Goal: Task Accomplishment & Management: Use online tool/utility

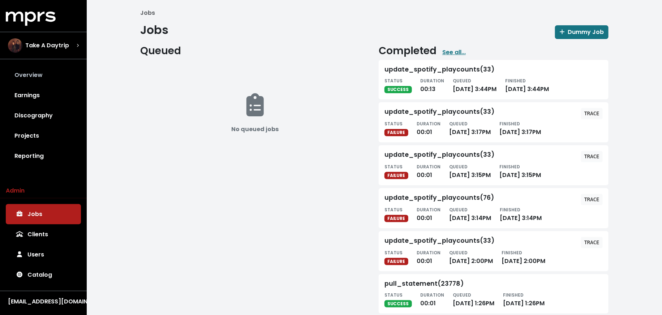
click at [32, 76] on link "Overview" at bounding box center [43, 75] width 75 height 20
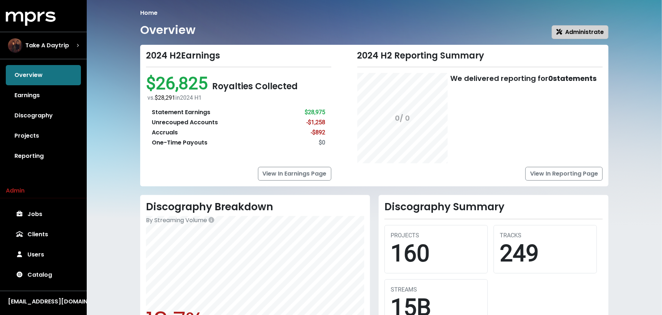
click at [581, 26] on button "Administrate" at bounding box center [580, 32] width 57 height 14
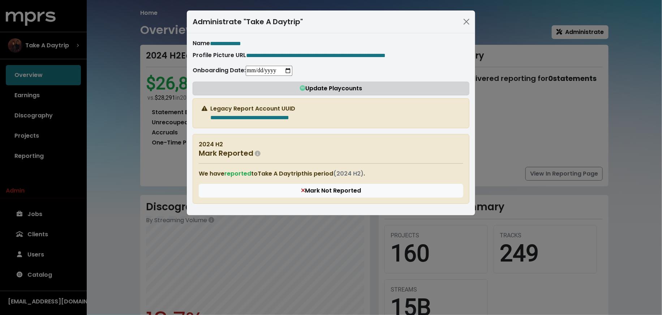
click at [288, 87] on button "Update Playcounts" at bounding box center [331, 89] width 277 height 14
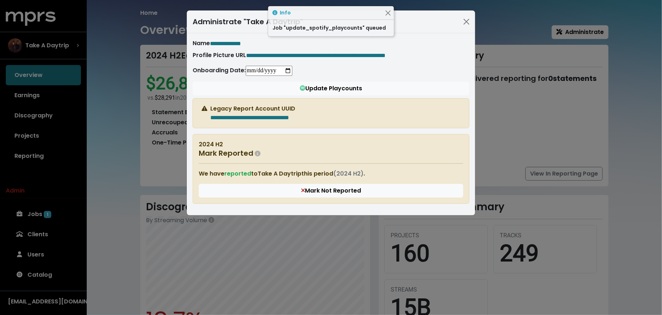
click at [103, 150] on div "**********" at bounding box center [331, 157] width 662 height 315
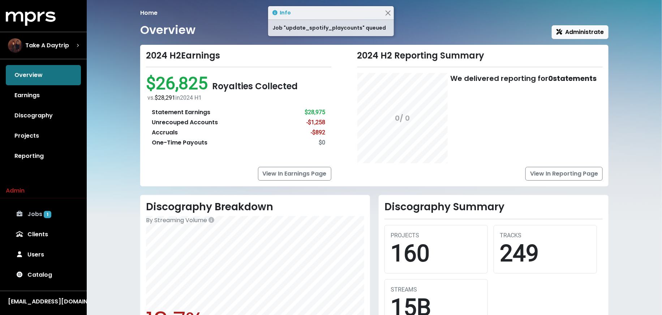
click at [79, 212] on link "Jobs 1" at bounding box center [43, 214] width 75 height 20
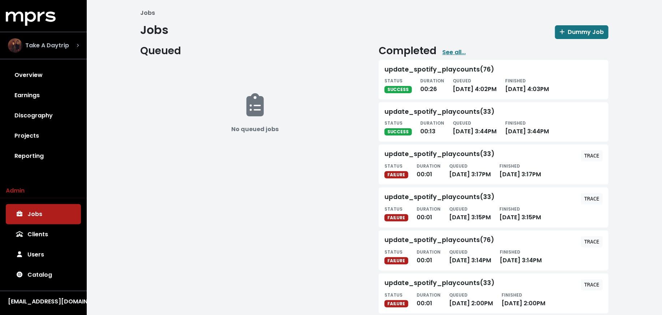
click at [66, 47] on span "Take A Daytrip" at bounding box center [47, 45] width 44 height 9
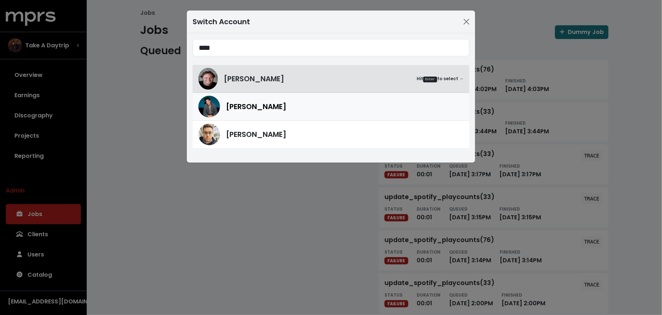
type input "****"
click at [209, 106] on img at bounding box center [209, 107] width 22 height 22
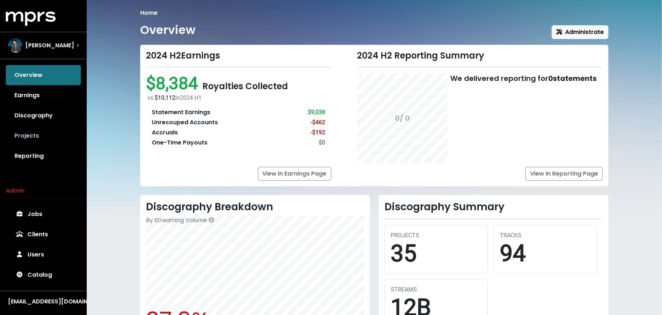
click at [38, 136] on link "Projects" at bounding box center [43, 136] width 75 height 20
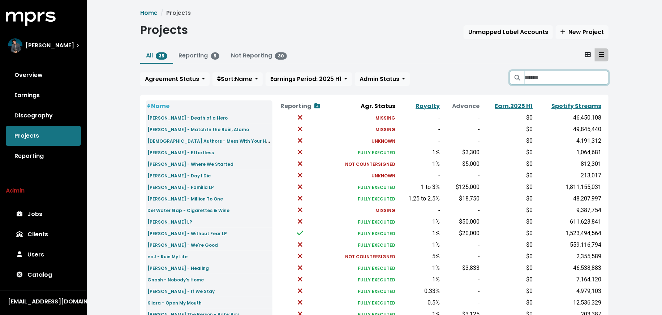
click at [550, 77] on input "Search projects" at bounding box center [567, 78] width 84 height 14
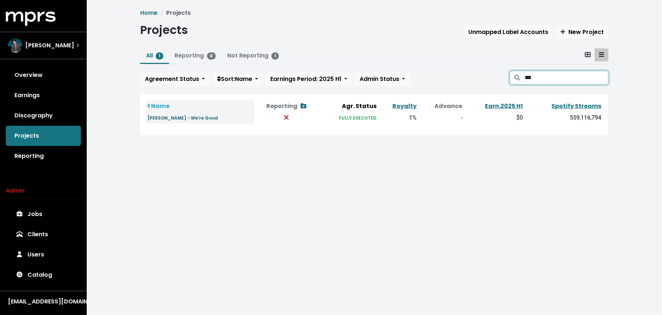
type input "***"
click at [155, 118] on small "[PERSON_NAME] - We're Good" at bounding box center [182, 118] width 70 height 6
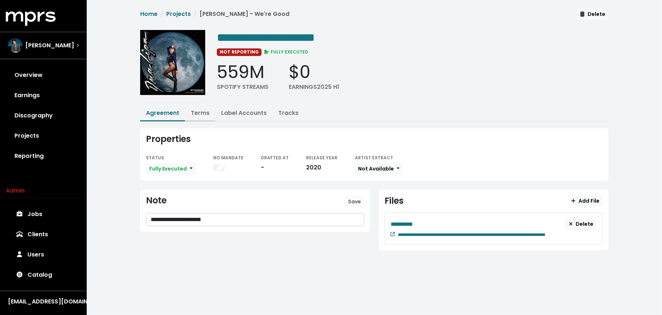
click at [193, 111] on link "Terms" at bounding box center [200, 113] width 19 height 8
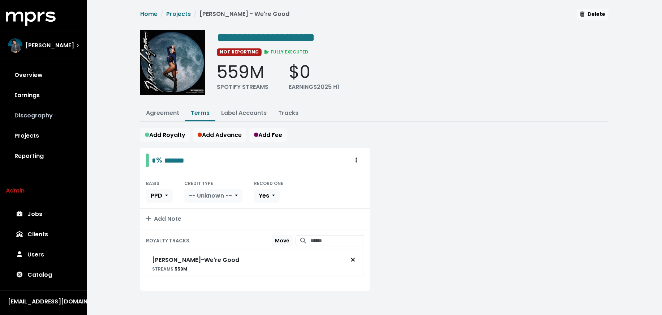
click at [56, 115] on link "Discography" at bounding box center [43, 116] width 75 height 20
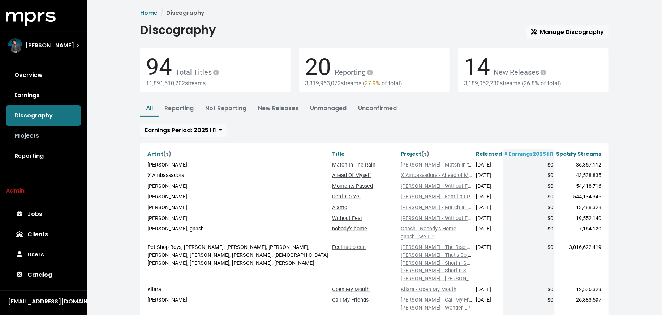
click at [45, 140] on link "Projects" at bounding box center [43, 136] width 75 height 20
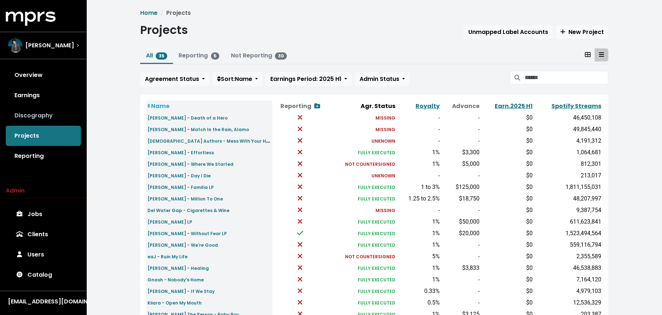
click at [30, 114] on link "Discography" at bounding box center [43, 116] width 75 height 20
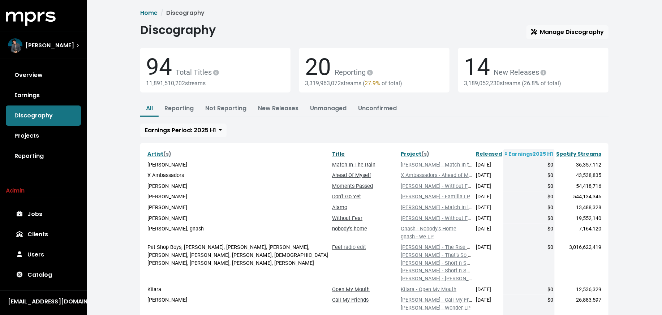
click at [345, 152] on link "Title" at bounding box center [338, 153] width 13 height 7
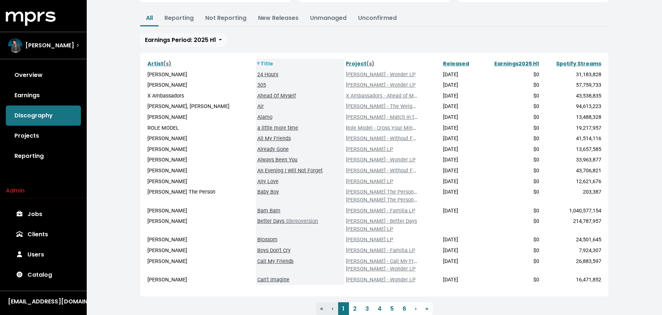
scroll to position [114, 0]
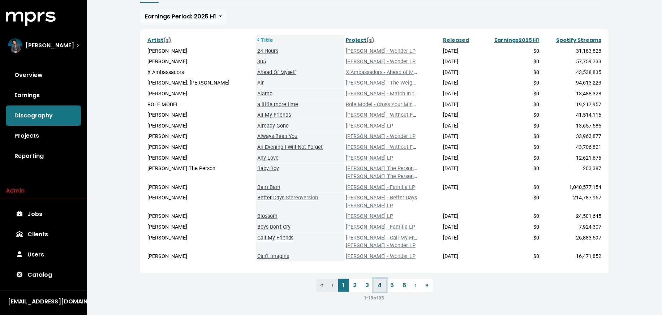
click at [380, 287] on link "4" at bounding box center [380, 285] width 13 height 13
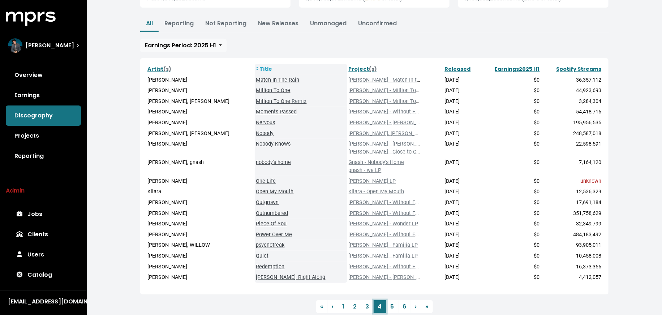
scroll to position [85, 0]
click at [359, 309] on link "2" at bounding box center [355, 306] width 12 height 13
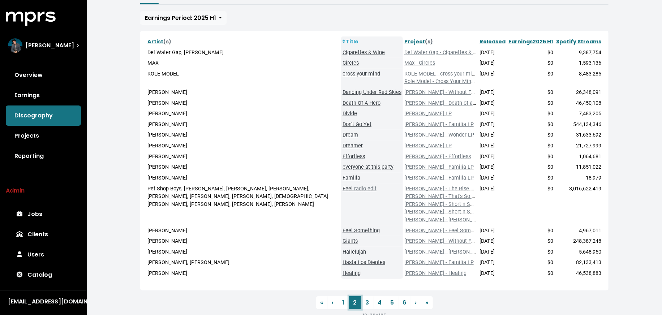
scroll to position [118, 0]
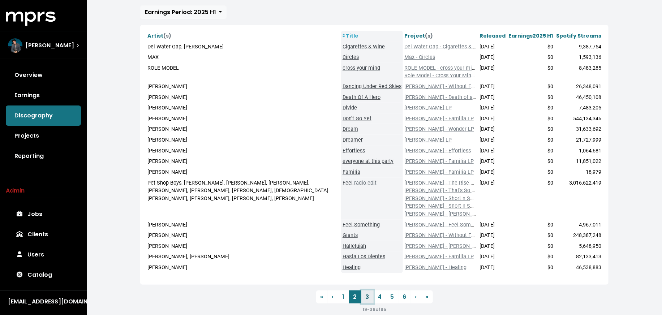
click at [362, 296] on link "3" at bounding box center [367, 297] width 12 height 13
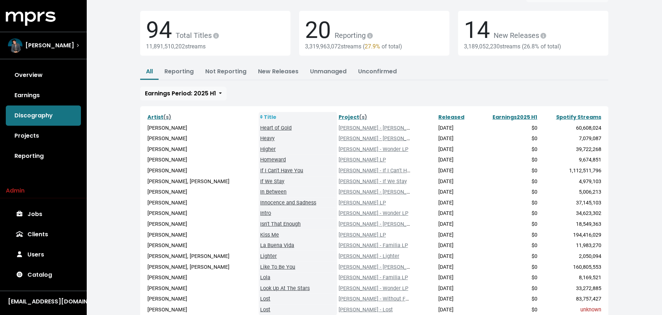
scroll to position [91, 0]
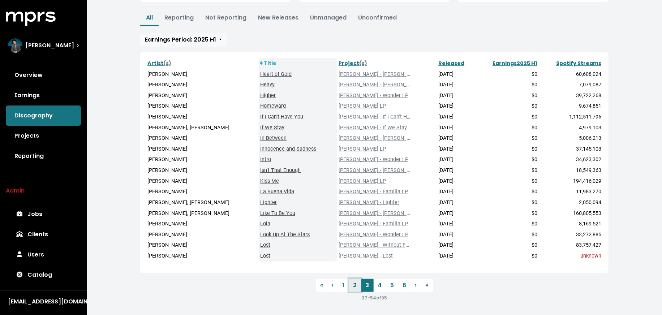
click at [351, 284] on link "2" at bounding box center [355, 285] width 12 height 13
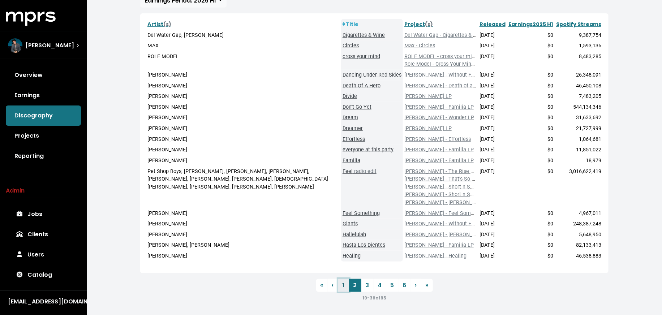
click at [347, 287] on link "1" at bounding box center [343, 285] width 11 height 13
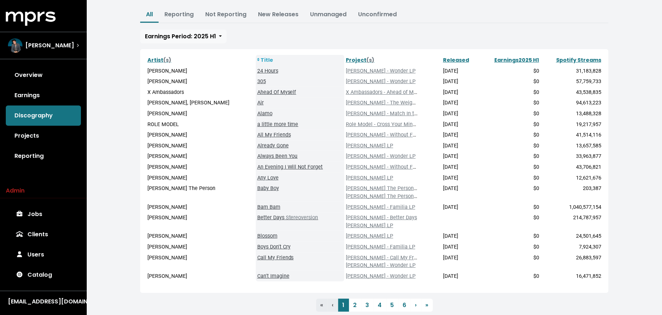
scroll to position [114, 0]
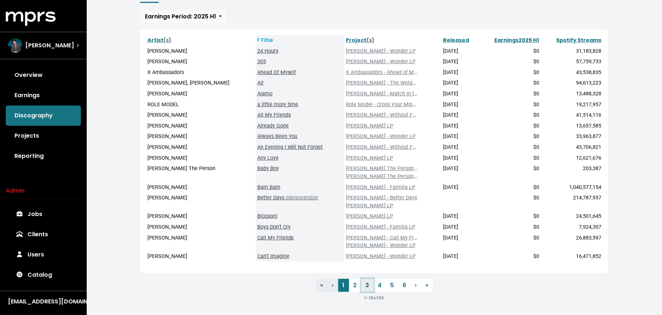
click at [363, 290] on link "3" at bounding box center [367, 285] width 12 height 13
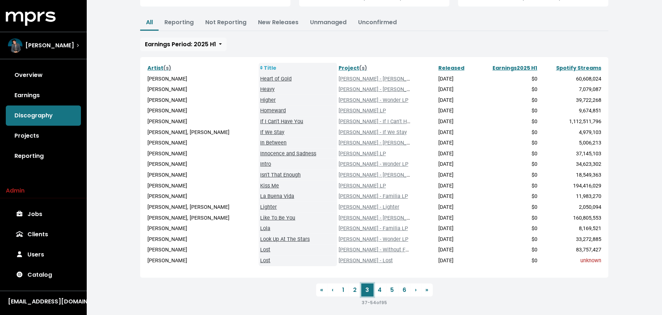
scroll to position [86, 0]
click at [380, 291] on link "4" at bounding box center [380, 290] width 13 height 13
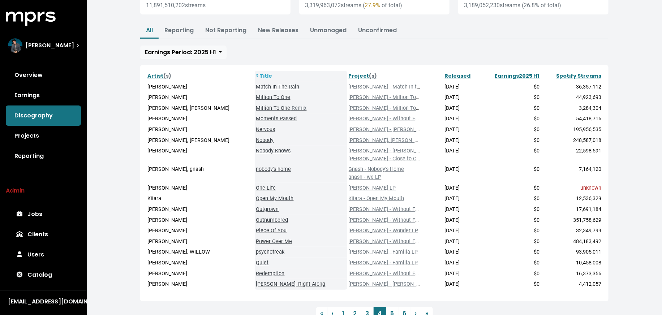
scroll to position [78, 0]
click at [345, 310] on link "1" at bounding box center [343, 313] width 11 height 13
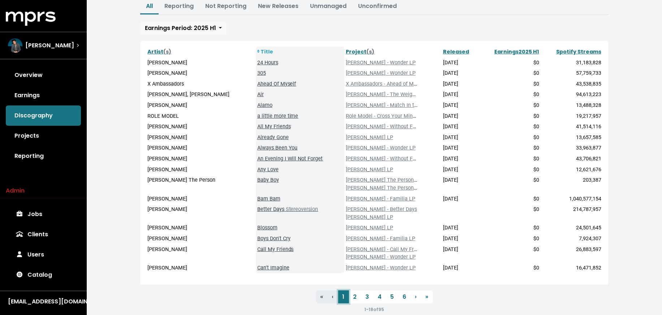
scroll to position [103, 0]
click at [352, 290] on link "2" at bounding box center [355, 296] width 12 height 13
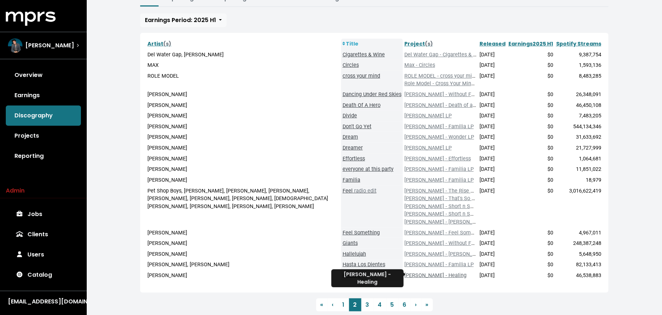
click at [427, 276] on link "[PERSON_NAME] - Healing" at bounding box center [436, 276] width 62 height 6
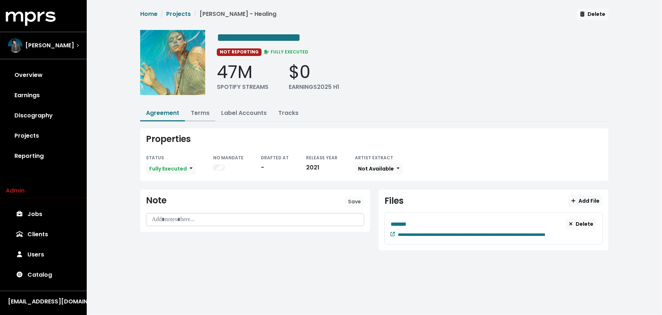
click at [202, 109] on link "Terms" at bounding box center [200, 113] width 19 height 8
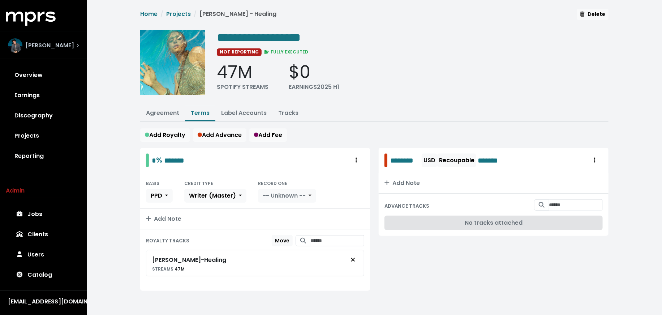
click at [70, 49] on div "[PERSON_NAME]" at bounding box center [43, 45] width 71 height 14
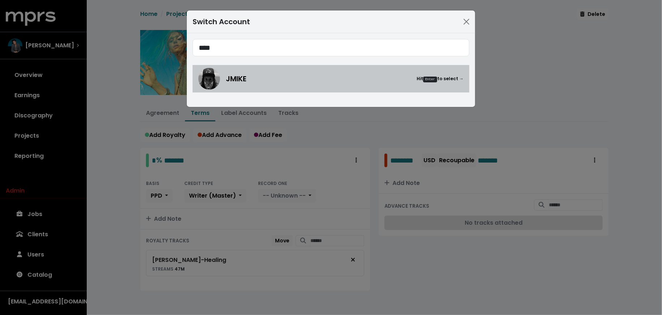
type input "****"
click at [217, 79] on img at bounding box center [209, 79] width 22 height 22
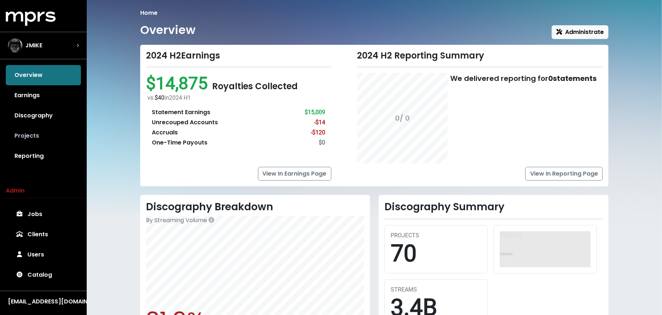
click at [59, 138] on link "Projects" at bounding box center [43, 136] width 75 height 20
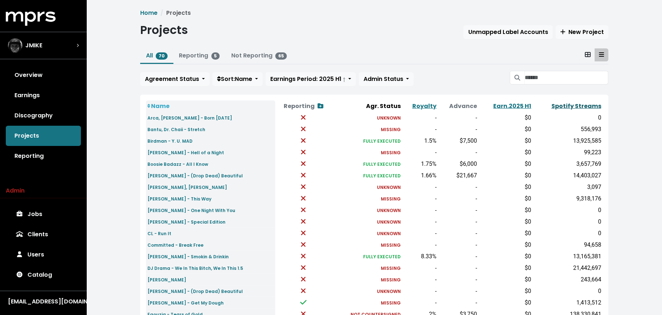
click at [566, 103] on link "Spotify Streams" at bounding box center [577, 106] width 50 height 8
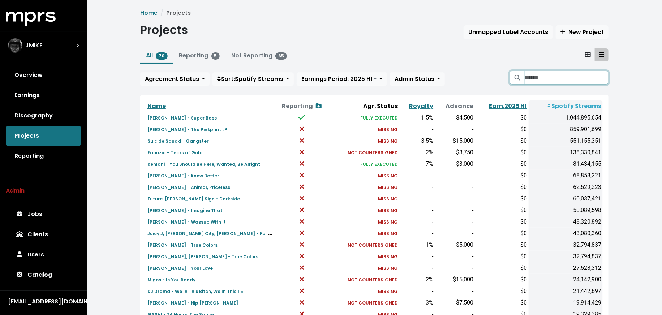
click at [540, 80] on input "Search projects" at bounding box center [567, 78] width 84 height 14
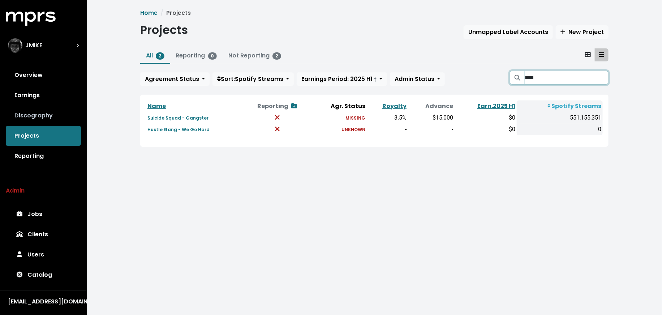
type input "****"
click at [68, 117] on link "Discography" at bounding box center [43, 116] width 75 height 20
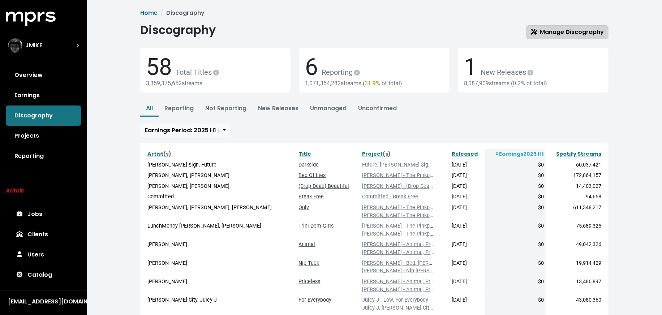
click at [549, 28] on span "Manage Discography" at bounding box center [567, 32] width 73 height 8
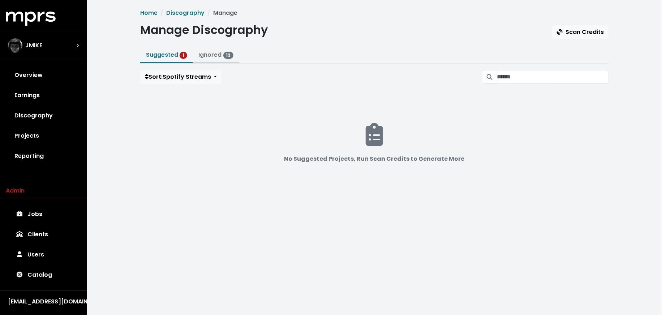
click at [225, 56] on span "13" at bounding box center [228, 55] width 10 height 7
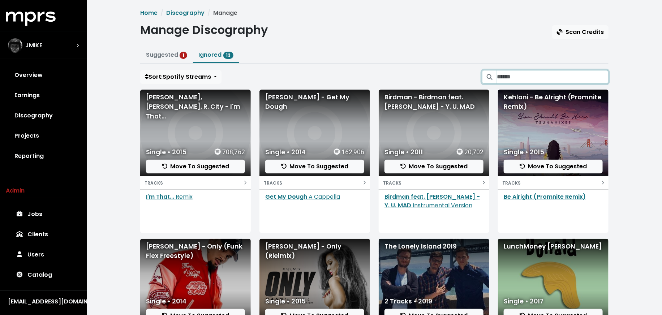
click at [571, 75] on input "Search suggested projects" at bounding box center [553, 77] width 112 height 14
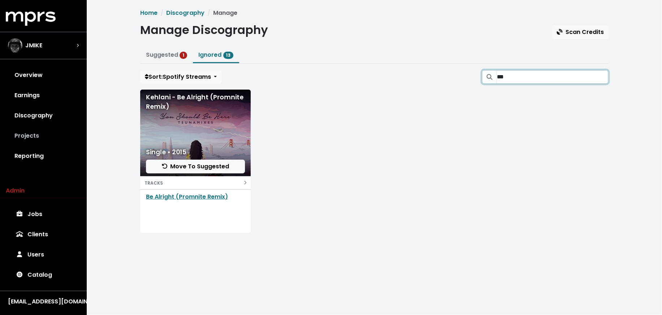
type input "***"
click at [53, 138] on link "Projects" at bounding box center [43, 136] width 75 height 20
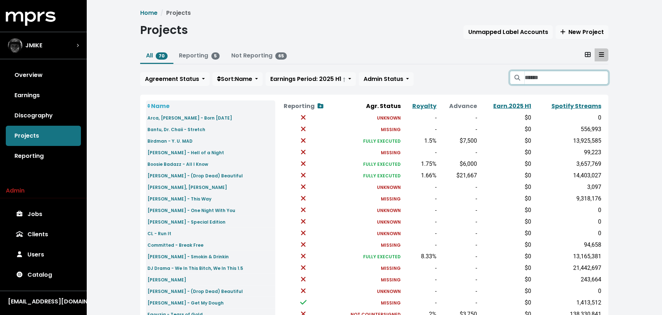
click at [552, 78] on input "Search projects" at bounding box center [567, 78] width 84 height 14
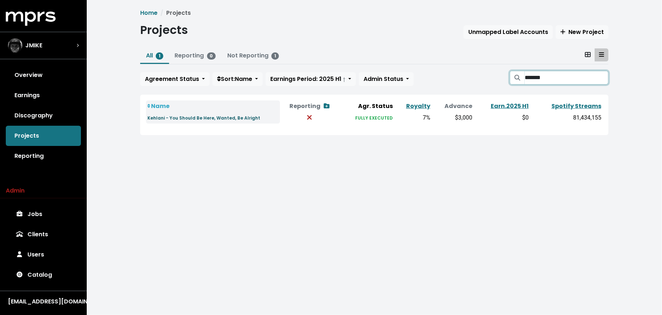
type input "*******"
click at [204, 118] on small "Kehlani - You Should Be Here, Wanted, Be Alright" at bounding box center [203, 118] width 113 height 6
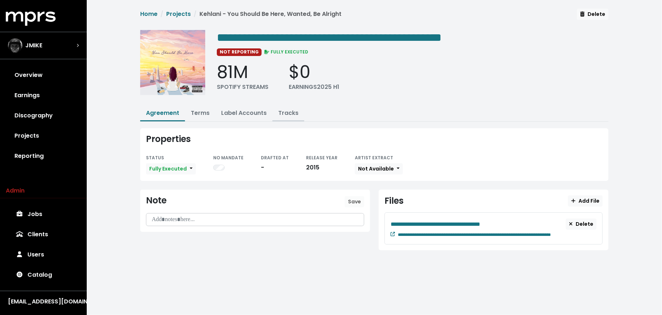
click at [293, 109] on link "Tracks" at bounding box center [288, 113] width 20 height 8
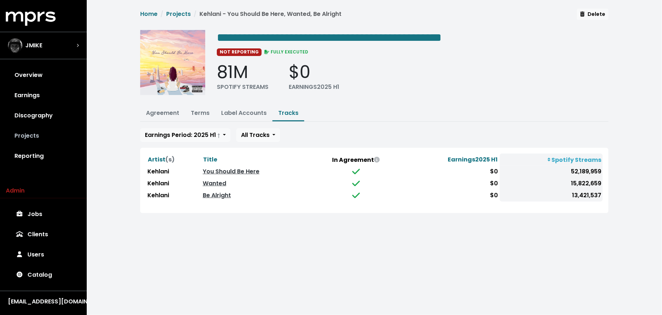
click at [32, 139] on link "Projects" at bounding box center [43, 136] width 75 height 20
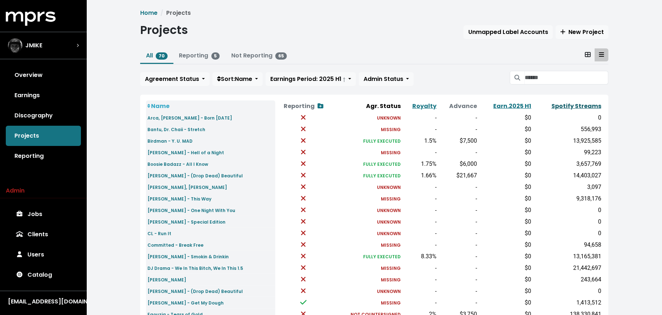
click at [583, 106] on link "Spotify Streams" at bounding box center [577, 106] width 50 height 8
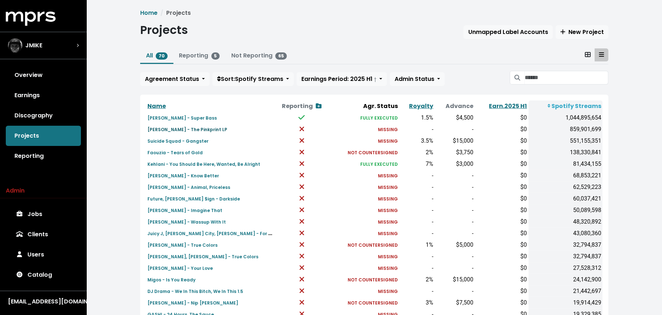
click at [200, 127] on small "[PERSON_NAME] - The Pinkprint LP" at bounding box center [187, 130] width 80 height 6
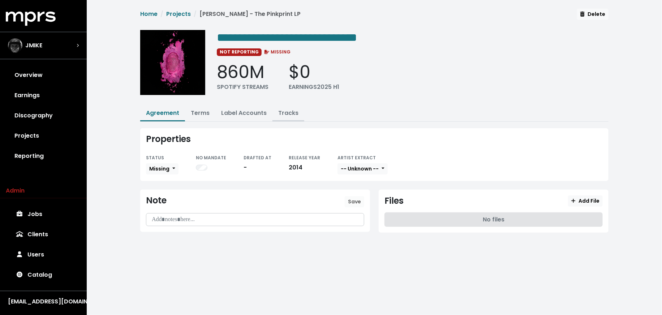
click at [282, 110] on link "Tracks" at bounding box center [288, 113] width 20 height 8
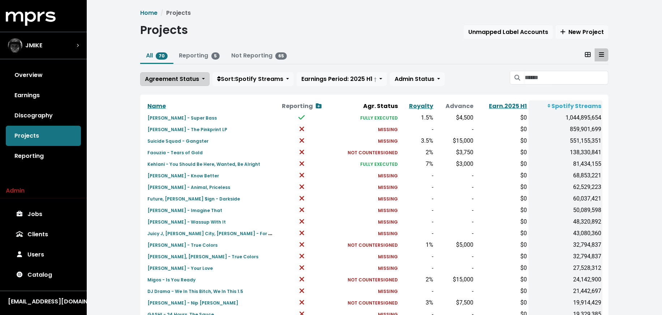
click at [201, 78] on button "Agreement Status" at bounding box center [174, 79] width 69 height 14
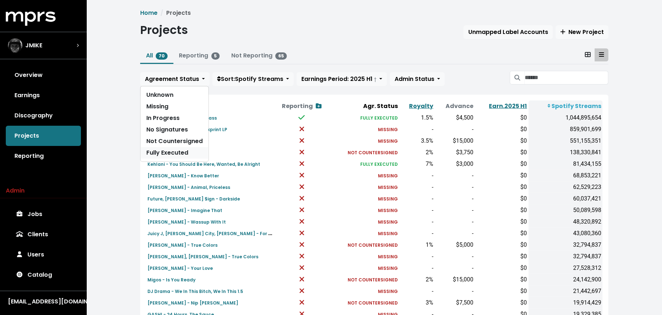
click at [187, 151] on link "Fully Executed" at bounding box center [175, 153] width 68 height 12
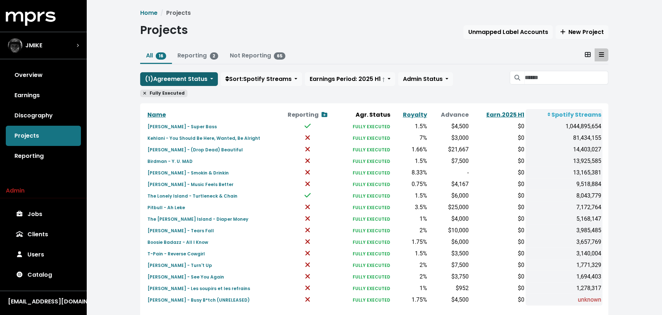
click at [189, 77] on span "( 1 ) Agreement Status" at bounding box center [176, 79] width 63 height 8
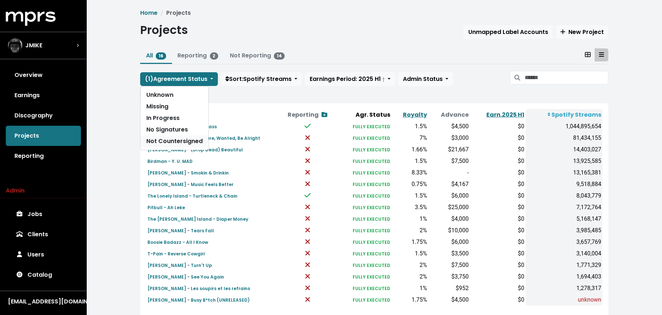
click at [188, 142] on link "Not Countersigned" at bounding box center [175, 142] width 68 height 12
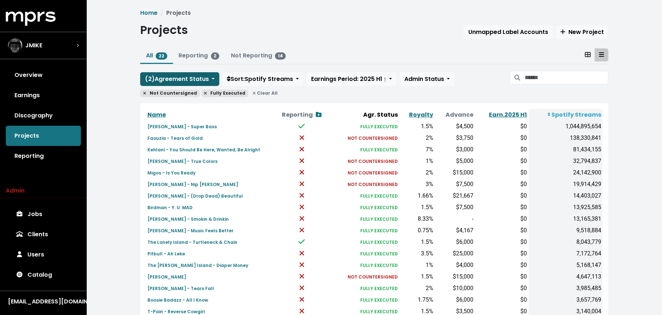
click at [197, 79] on span "( 2 ) Agreement Status" at bounding box center [177, 79] width 64 height 8
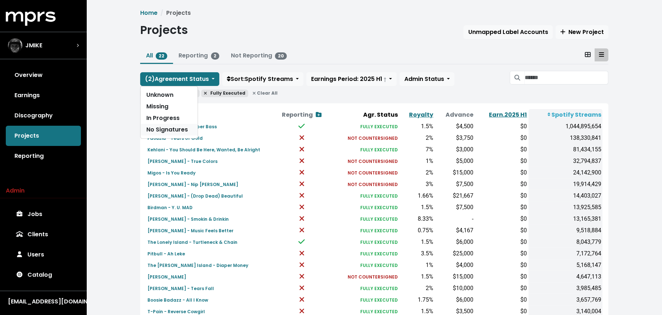
click at [194, 129] on link "No Signatures" at bounding box center [169, 130] width 57 height 12
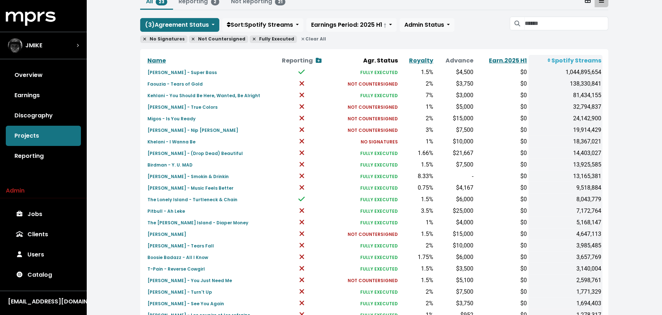
scroll to position [52, 0]
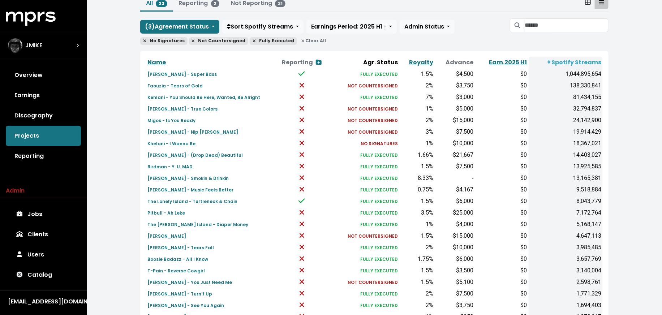
click at [299, 40] on span "Clear All" at bounding box center [314, 41] width 31 height 8
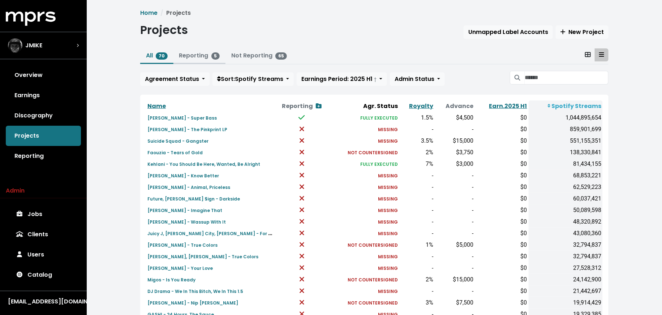
click at [197, 52] on link "Reporting 5" at bounding box center [199, 55] width 41 height 8
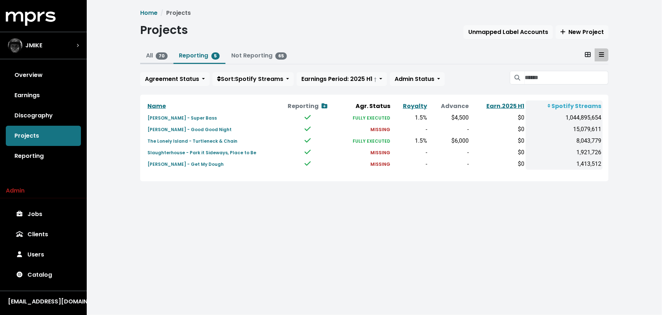
click at [156, 52] on link "All 70" at bounding box center [157, 55] width 22 height 8
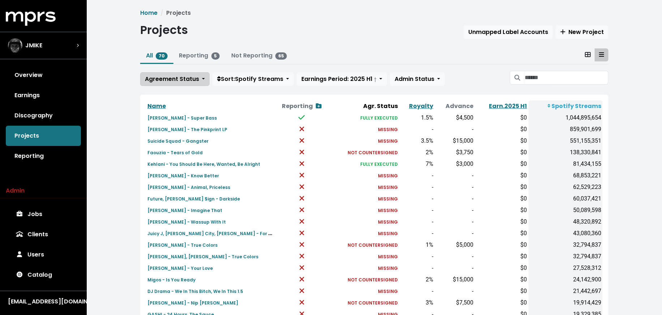
click at [183, 81] on span "Agreement Status" at bounding box center [172, 79] width 54 height 8
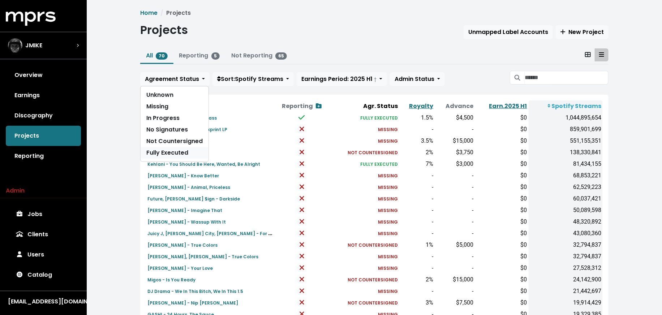
click at [176, 150] on link "Fully Executed" at bounding box center [175, 153] width 68 height 12
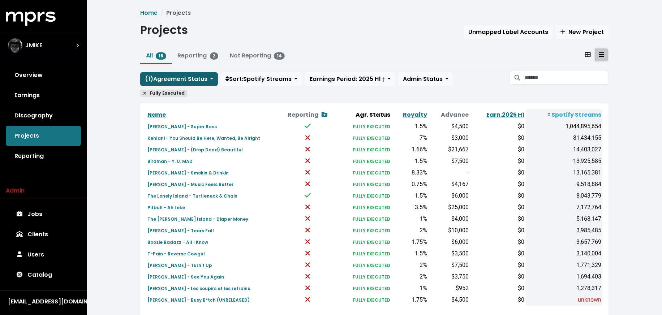
click at [182, 78] on span "( 1 ) Agreement Status" at bounding box center [176, 79] width 63 height 8
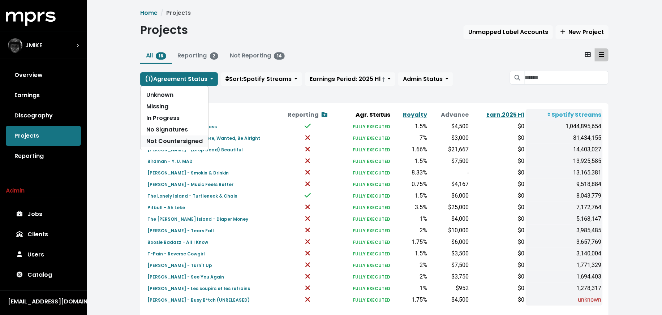
click at [179, 136] on link "Not Countersigned" at bounding box center [175, 142] width 68 height 12
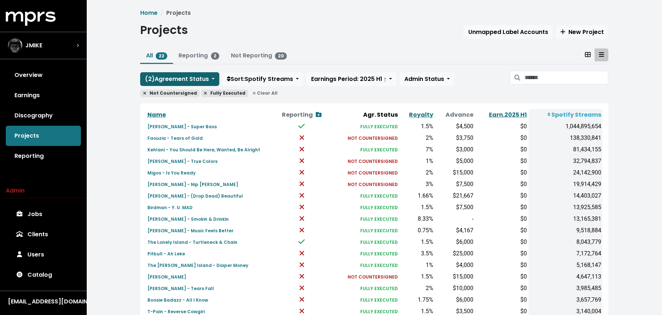
click at [186, 76] on span "( 2 ) Agreement Status" at bounding box center [177, 79] width 64 height 8
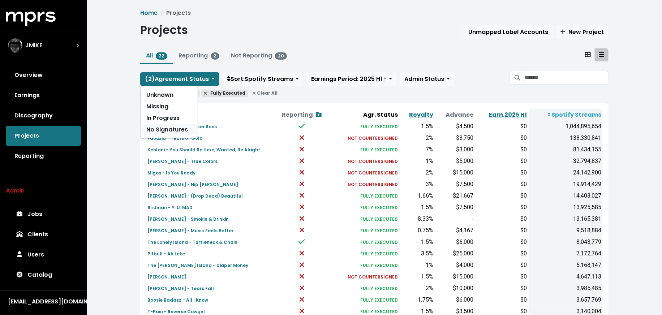
click at [181, 131] on link "No Signatures" at bounding box center [169, 130] width 57 height 12
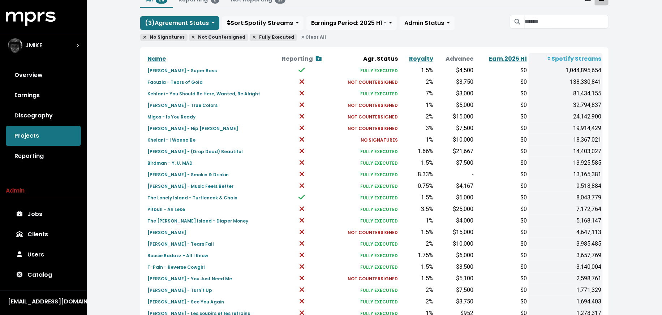
scroll to position [55, 0]
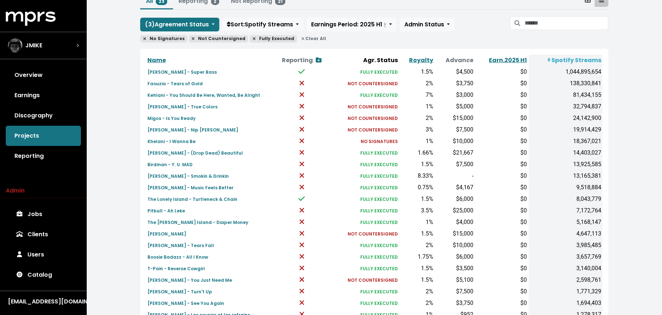
click at [308, 41] on span "Clear All" at bounding box center [314, 39] width 31 height 8
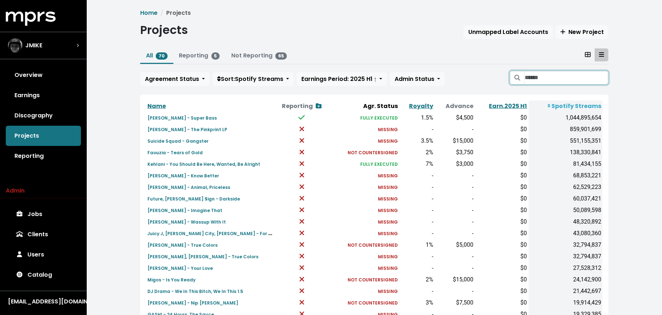
click at [530, 81] on input "Search projects" at bounding box center [567, 78] width 84 height 14
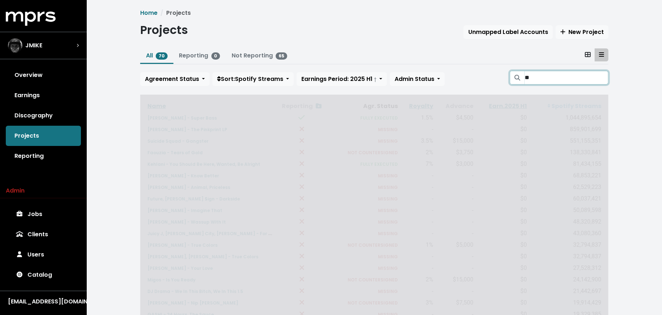
type input "***"
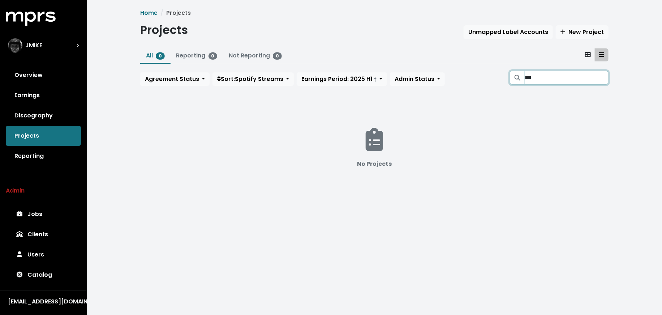
click at [601, 78] on input "***" at bounding box center [567, 78] width 84 height 14
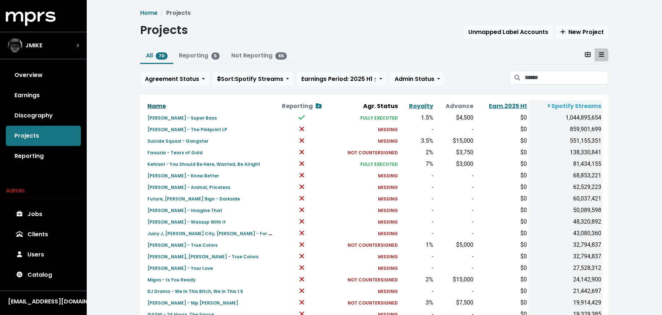
click at [157, 102] on link "Name" at bounding box center [156, 106] width 18 height 8
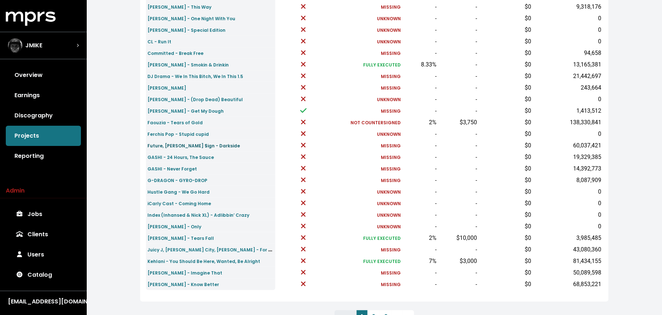
scroll to position [193, 0]
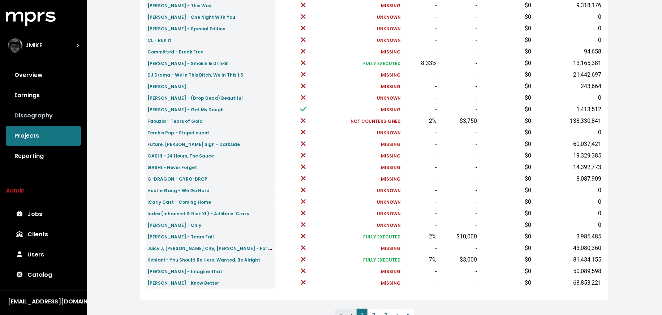
click at [48, 118] on link "Discography" at bounding box center [43, 116] width 75 height 20
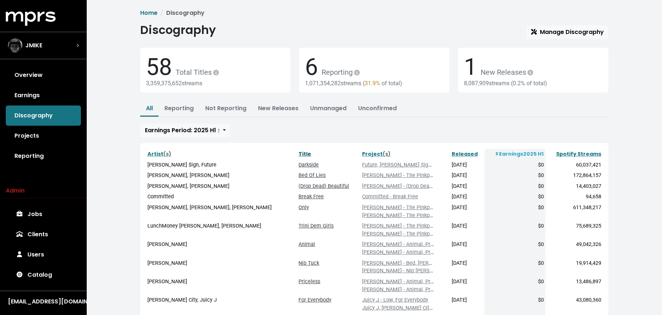
click at [299, 151] on link "Title" at bounding box center [305, 153] width 13 height 7
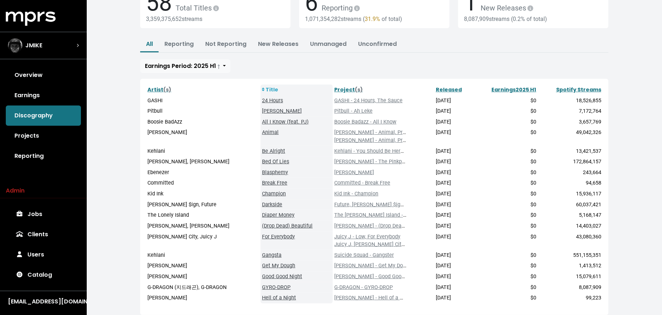
scroll to position [65, 0]
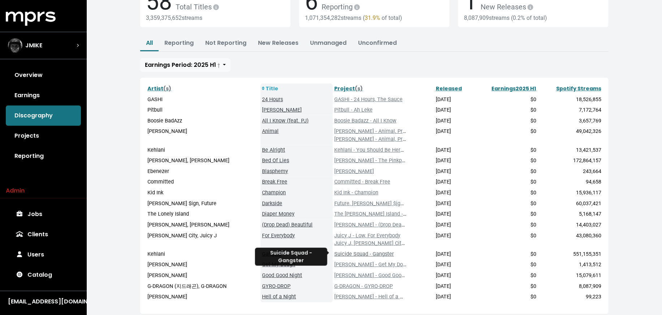
click at [345, 255] on link "Suicide Squad - Gangster" at bounding box center [364, 254] width 60 height 6
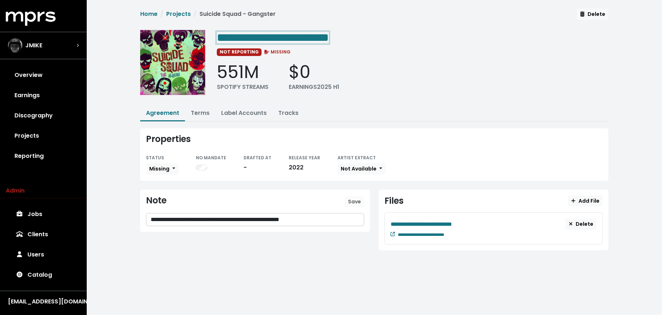
click at [300, 35] on span "**********" at bounding box center [273, 38] width 112 height 12
click at [302, 37] on span "**********" at bounding box center [273, 38] width 112 height 12
click at [294, 106] on button "Tracks" at bounding box center [289, 114] width 32 height 16
click at [291, 112] on link "Tracks" at bounding box center [288, 113] width 20 height 8
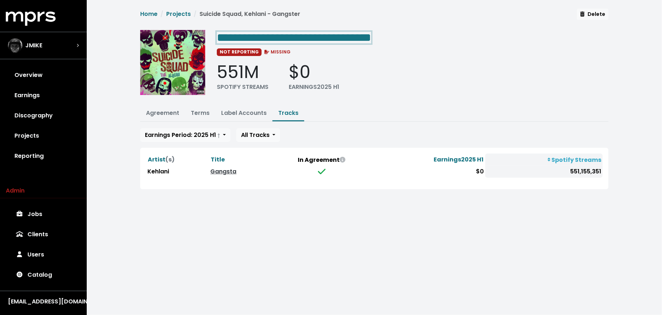
click at [371, 39] on span "**********" at bounding box center [294, 38] width 154 height 12
click at [202, 112] on link "Terms" at bounding box center [200, 113] width 19 height 8
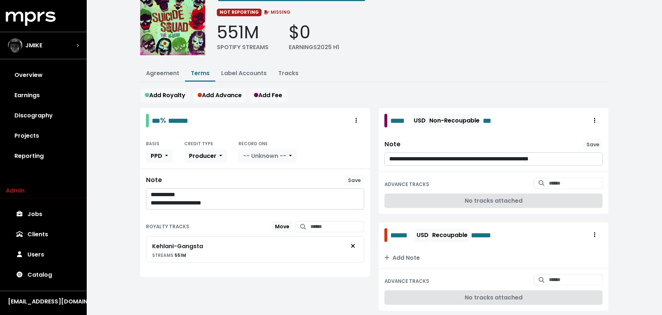
scroll to position [40, 0]
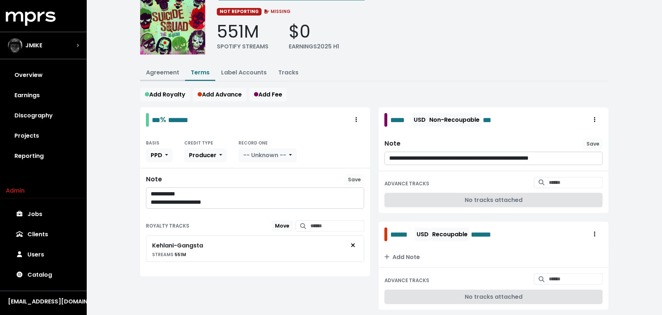
click at [169, 69] on link "Agreement" at bounding box center [162, 72] width 33 height 8
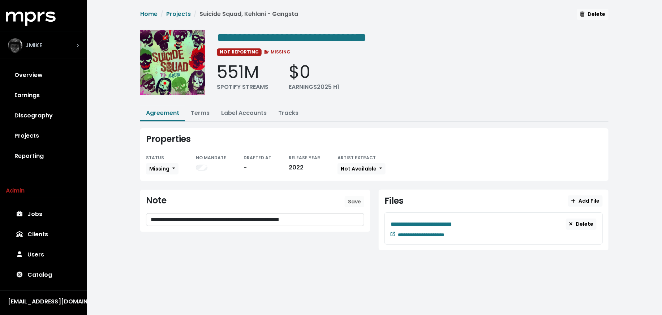
click at [41, 43] on span "JMIKE" at bounding box center [33, 45] width 17 height 9
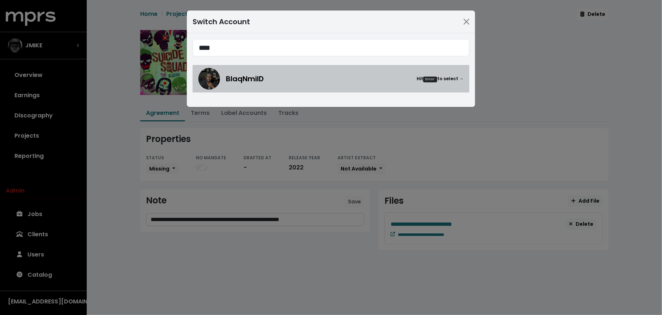
type input "****"
click at [223, 78] on div "BlaqNmilD Hit Enter to select →" at bounding box center [330, 79] width 265 height 22
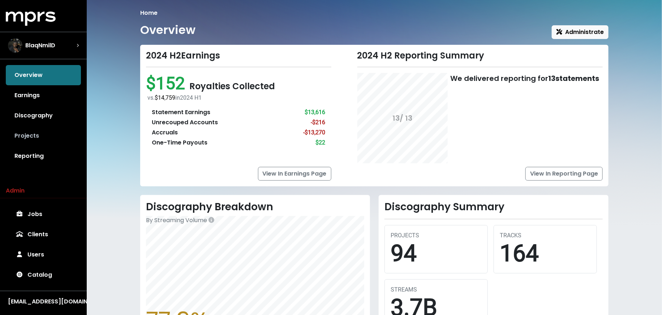
click at [38, 134] on link "Projects" at bounding box center [43, 136] width 75 height 20
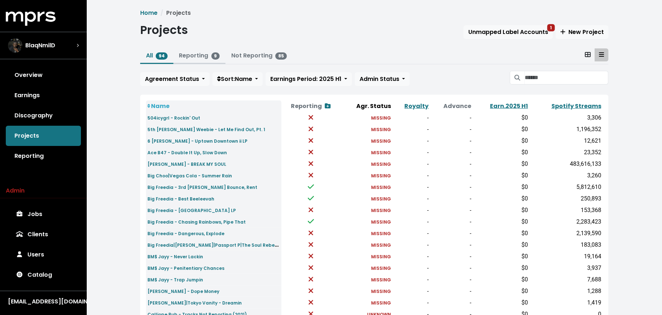
click at [182, 52] on link "Reporting 9" at bounding box center [199, 55] width 41 height 8
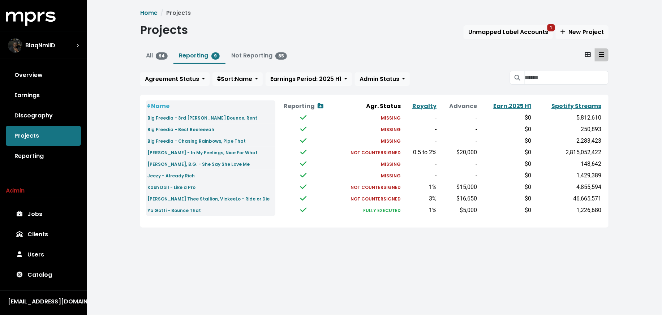
drag, startPoint x: 129, startPoint y: 121, endPoint x: 130, endPoint y: 149, distance: 28.2
click at [130, 149] on div "Home Projects Projects Unmapped Label Accounts 1 New Project All 94 Reporting 9…" at bounding box center [375, 124] width 576 height 248
click at [39, 59] on button "BlaqNmilD" at bounding box center [43, 45] width 87 height 27
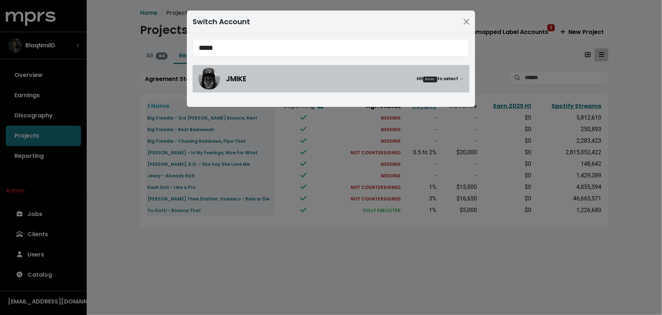
type input "*****"
click at [243, 91] on link "JMIKE Hit Enter to select →" at bounding box center [331, 78] width 277 height 27
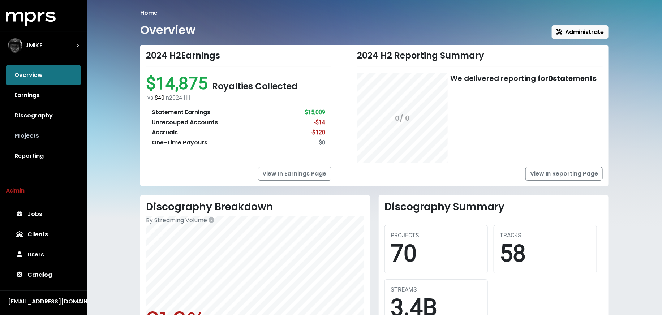
click at [41, 132] on link "Projects" at bounding box center [43, 136] width 75 height 20
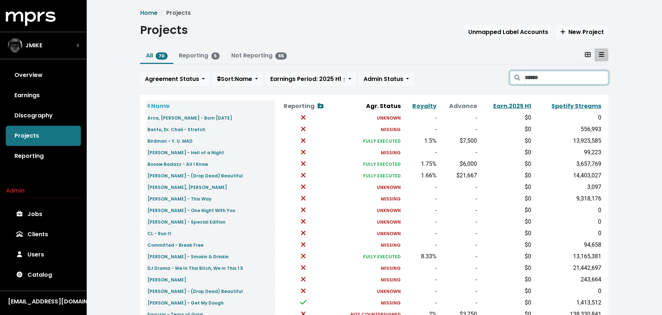
click at [536, 81] on input "Search projects" at bounding box center [567, 78] width 84 height 14
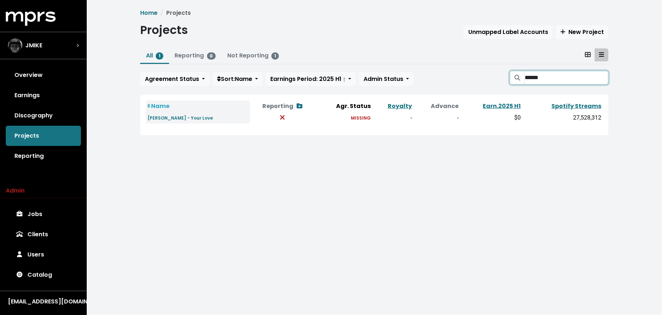
type input "******"
click at [59, 47] on div "JMIKE" at bounding box center [43, 45] width 71 height 14
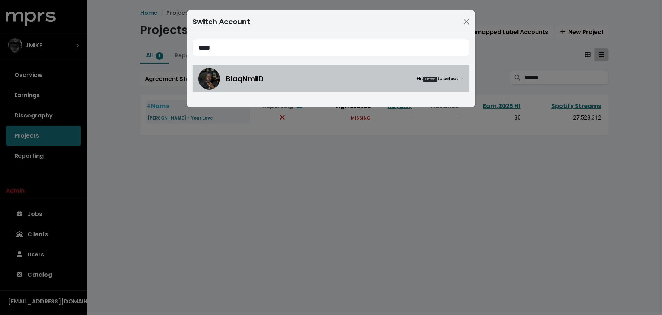
type input "****"
click at [241, 82] on span "BlaqNmilD" at bounding box center [245, 78] width 38 height 11
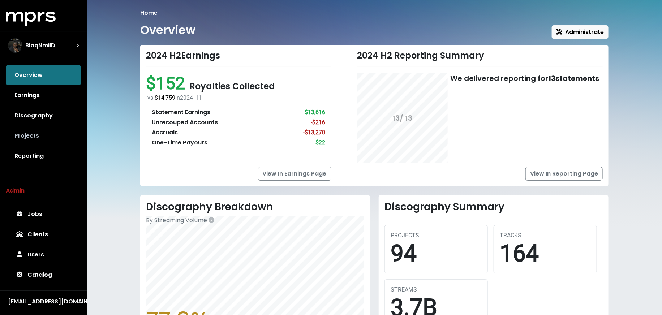
click at [51, 134] on link "Projects" at bounding box center [43, 136] width 75 height 20
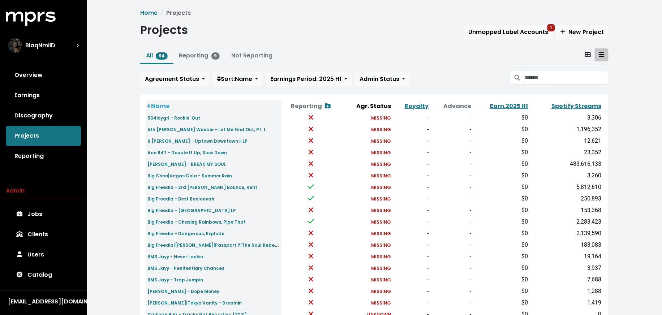
click at [557, 87] on div "All 94 Reporting 9 Not Reporting Agreement Status Sort: Name Earnings Period: 2…" at bounding box center [374, 68] width 468 height 40
click at [553, 78] on input "Search projects" at bounding box center [567, 78] width 84 height 14
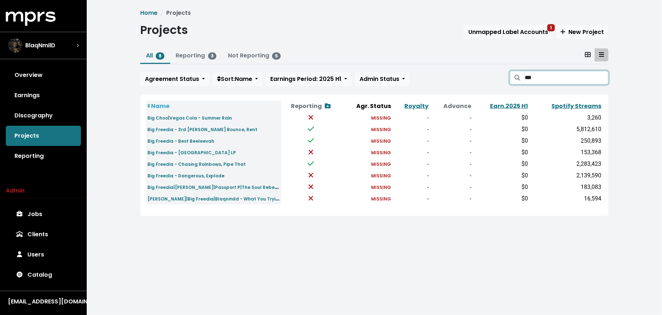
type input "***"
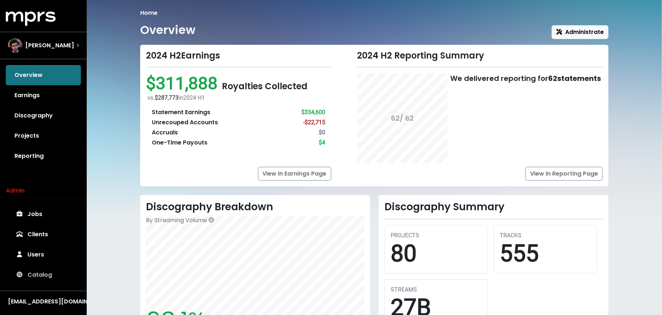
click at [34, 270] on link "Catalog" at bounding box center [43, 275] width 75 height 20
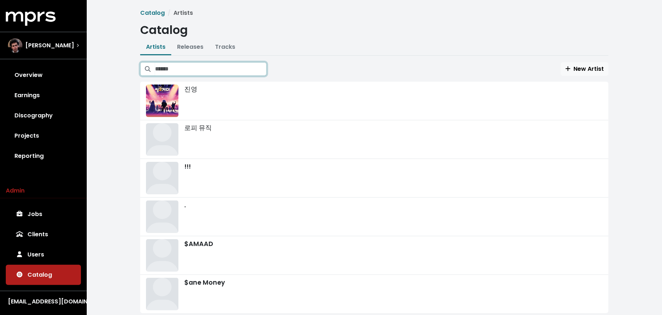
click at [244, 63] on input "Search artists" at bounding box center [211, 69] width 112 height 14
click at [227, 48] on link "Tracks" at bounding box center [225, 47] width 20 height 8
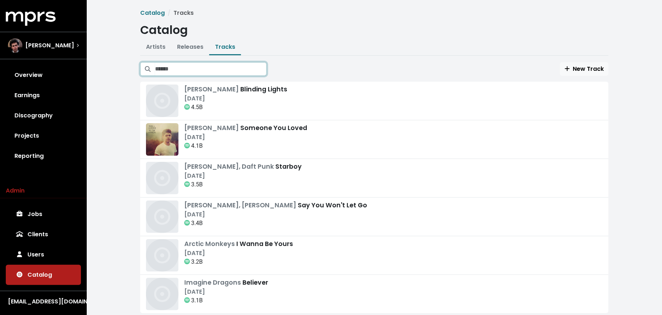
click at [224, 70] on input "Search tracks" at bounding box center [211, 69] width 112 height 14
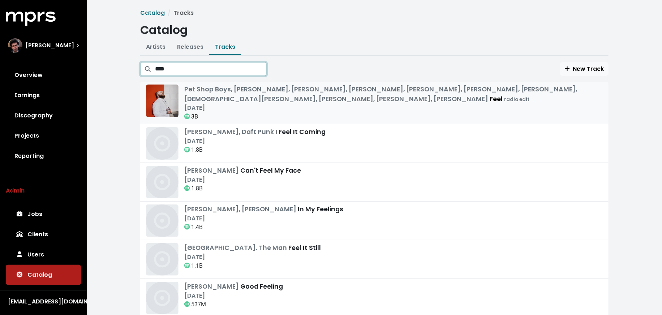
type input "****"
click at [248, 107] on div "Aug 20th, 2024" at bounding box center [393, 108] width 419 height 9
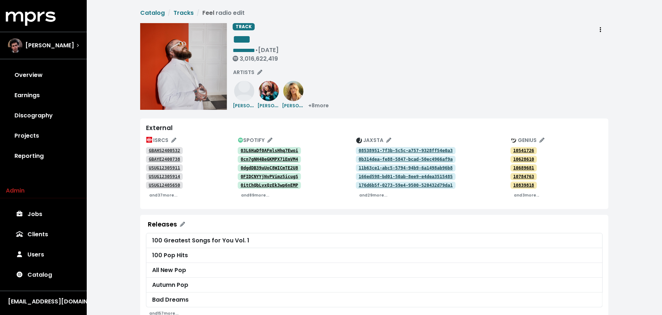
click at [174, 149] on tt "GBAHS2400532" at bounding box center [164, 150] width 31 height 5
click at [161, 160] on tt "GBAYE2400738" at bounding box center [164, 159] width 31 height 5
click at [29, 54] on div "[PERSON_NAME]" at bounding box center [43, 46] width 82 height 26
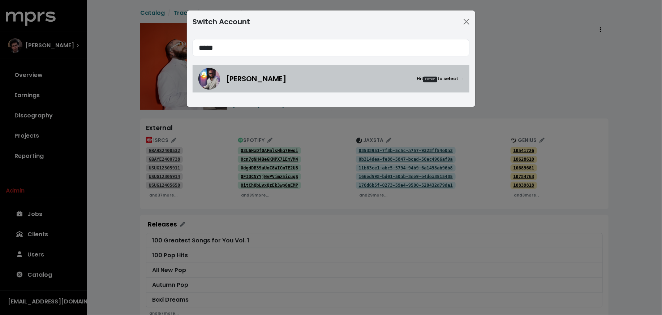
type input "*****"
click at [201, 78] on img at bounding box center [209, 79] width 22 height 22
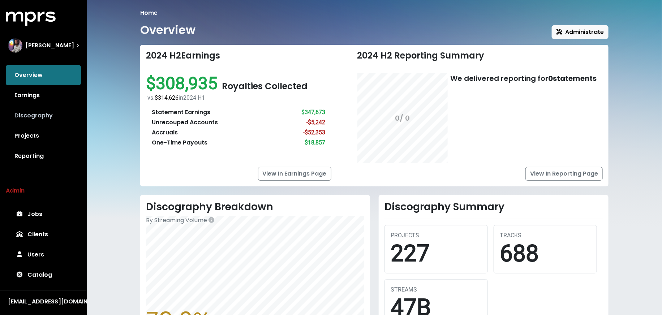
click at [40, 119] on link "Discography" at bounding box center [43, 116] width 75 height 20
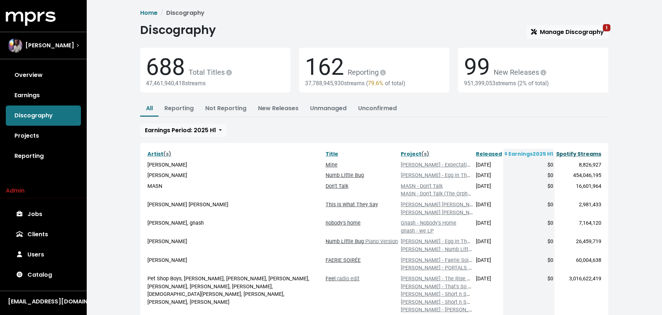
click at [578, 155] on link "Spotify Streams" at bounding box center [578, 153] width 45 height 7
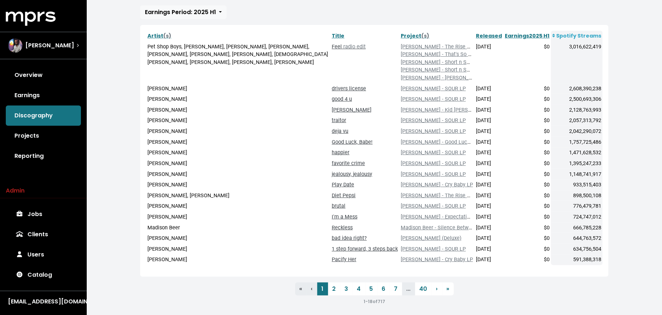
scroll to position [120, 0]
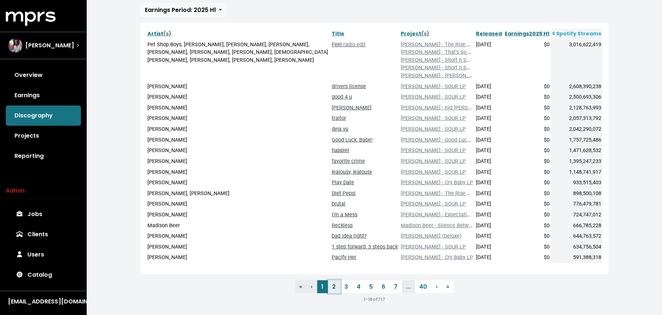
click at [335, 288] on link "2" at bounding box center [334, 287] width 12 height 13
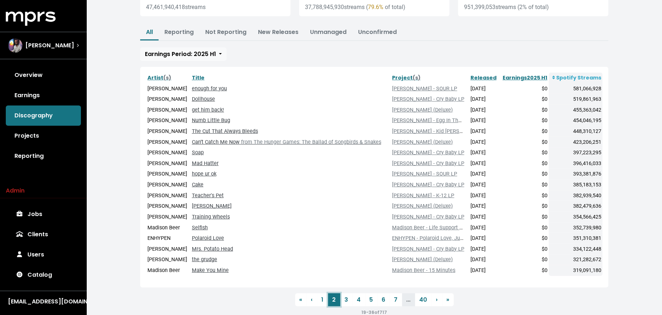
scroll to position [77, 0]
click at [345, 294] on link "3" at bounding box center [347, 299] width 12 height 13
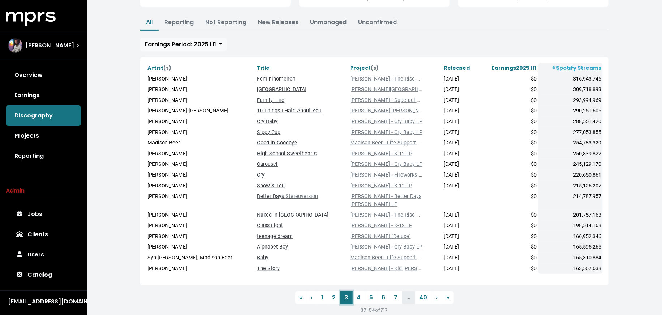
scroll to position [87, 0]
click at [357, 295] on link "4" at bounding box center [359, 297] width 13 height 13
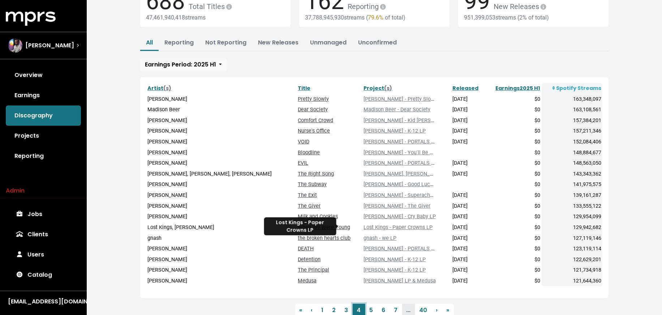
scroll to position [69, 0]
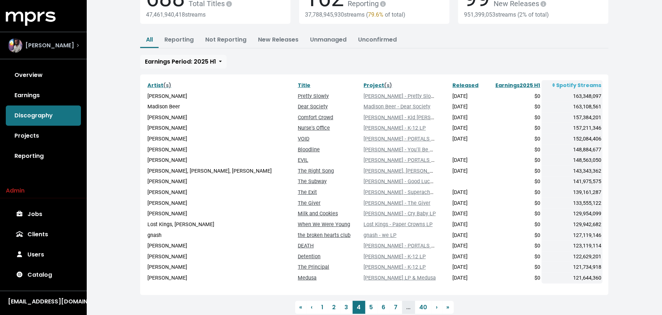
click at [52, 40] on div "Mitch McCarthy" at bounding box center [41, 45] width 66 height 14
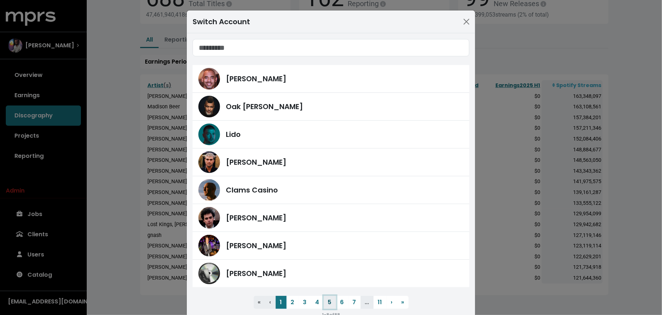
click at [332, 300] on button "5" at bounding box center [330, 302] width 12 height 13
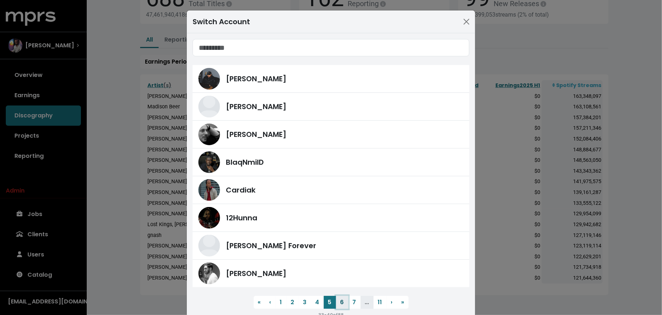
click at [341, 302] on button "6" at bounding box center [342, 302] width 12 height 13
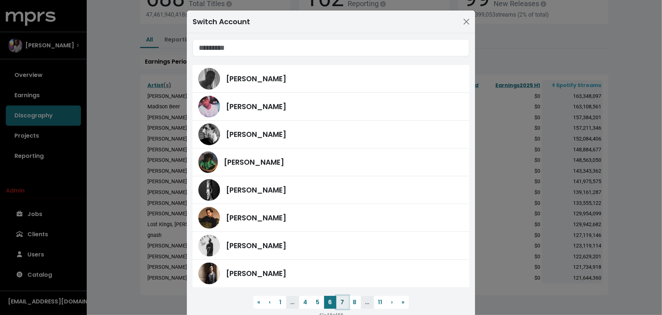
click at [342, 301] on button "7" at bounding box center [343, 302] width 12 height 13
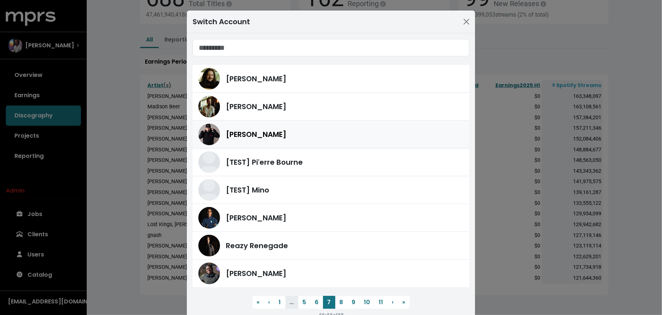
click at [251, 133] on span "Neil Ormandy" at bounding box center [256, 134] width 61 height 11
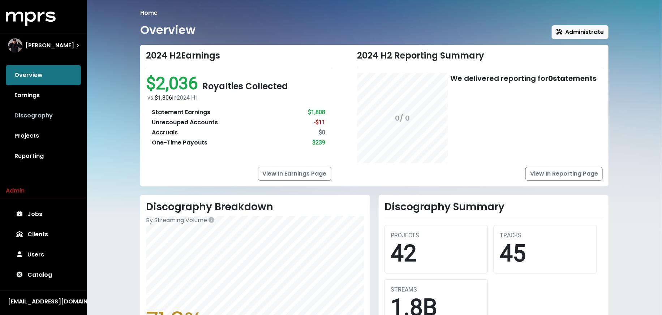
click at [55, 113] on link "Discography" at bounding box center [43, 116] width 75 height 20
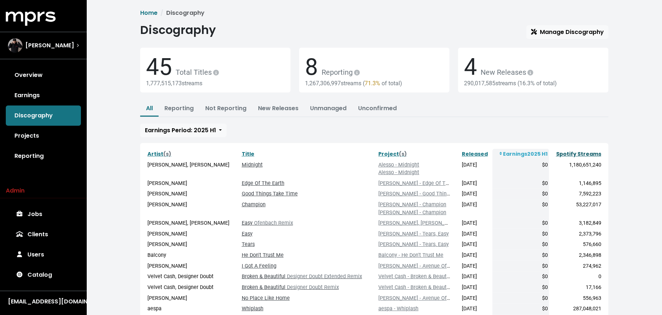
click at [577, 151] on link "Spotify Streams" at bounding box center [578, 153] width 45 height 7
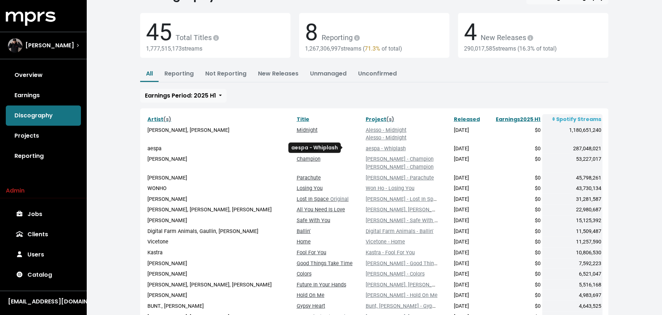
scroll to position [35, 0]
click at [56, 46] on span "Neil Ormandy" at bounding box center [49, 45] width 49 height 9
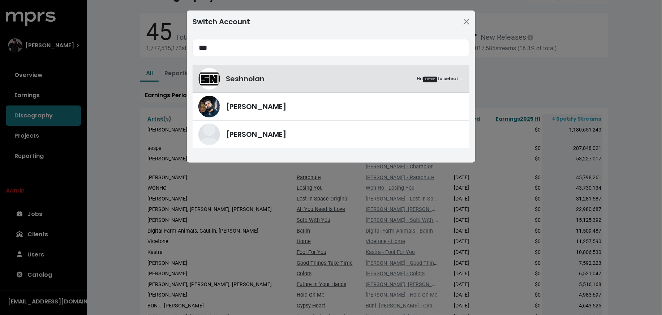
type input "***"
click at [186, 111] on div "Switch Account *** Seshnolan Hit Enter to select → Yung Lan Benny Blanco" at bounding box center [331, 157] width 662 height 315
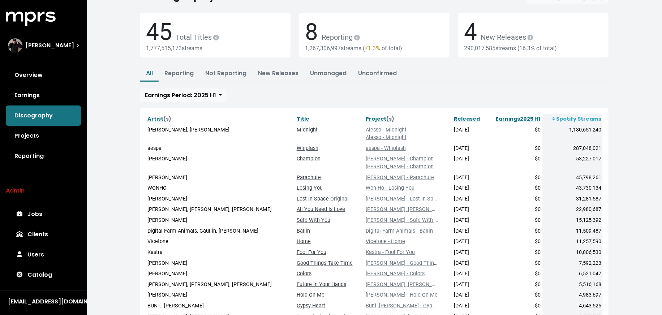
click at [197, 111] on div "Artist (s) Title Project (s) Released Earnings 2025 H1 Spotify Streams Alesso, …" at bounding box center [374, 226] width 468 height 236
click at [50, 48] on span "Neil Ormandy" at bounding box center [49, 45] width 49 height 9
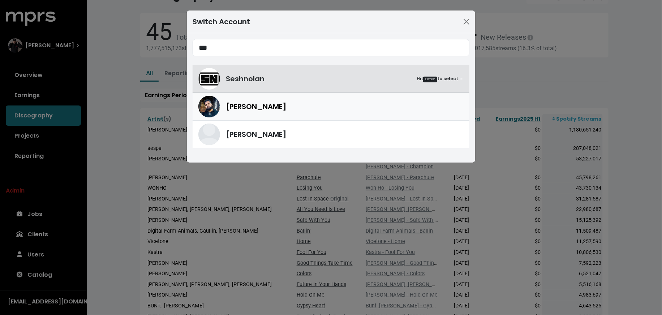
type input "***"
click at [217, 107] on img at bounding box center [209, 107] width 22 height 22
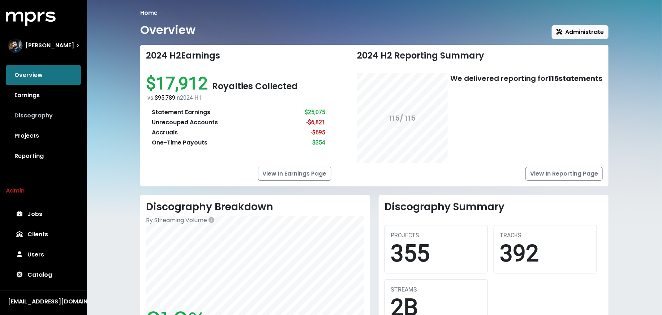
click at [56, 117] on link "Discography" at bounding box center [43, 116] width 75 height 20
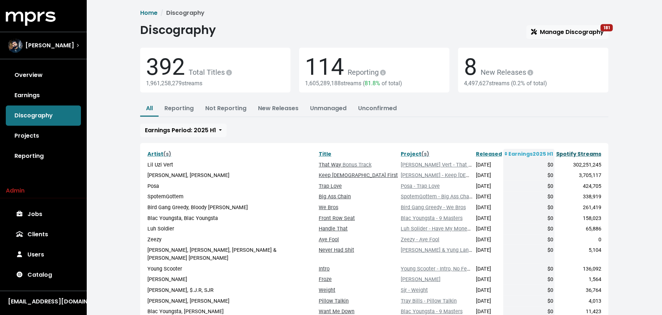
click at [578, 150] on link "Spotify Streams" at bounding box center [578, 153] width 45 height 7
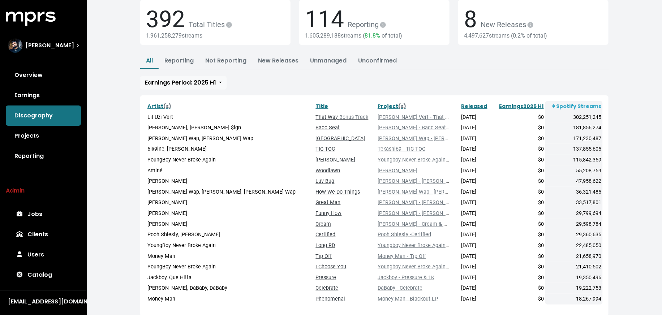
scroll to position [50, 0]
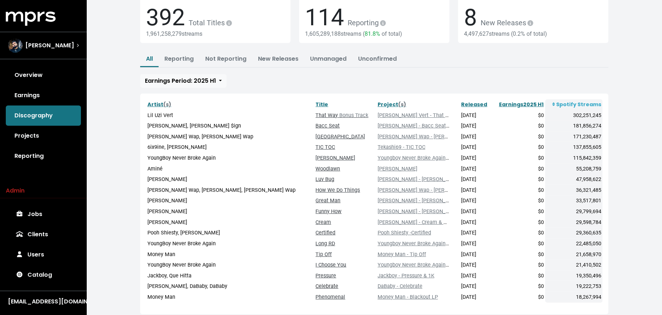
click at [316, 286] on link "Celebrate" at bounding box center [327, 286] width 23 height 6
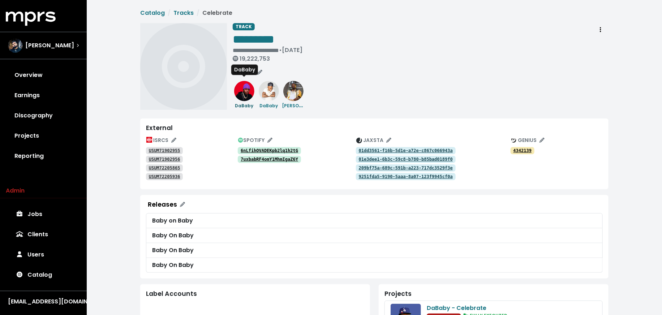
click at [245, 95] on img at bounding box center [244, 91] width 20 height 20
click at [269, 94] on img at bounding box center [269, 91] width 20 height 20
click at [267, 93] on img at bounding box center [269, 91] width 20 height 20
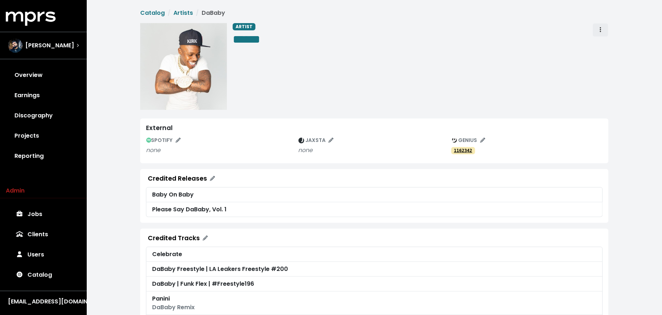
click at [604, 29] on span "Artist actions" at bounding box center [601, 30] width 7 height 9
click at [602, 45] on link "Merge" at bounding box center [621, 46] width 57 height 12
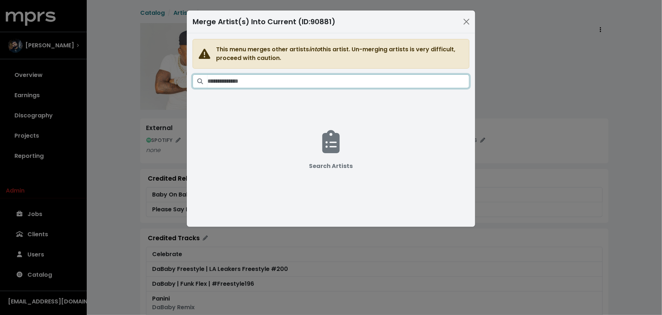
click at [285, 81] on input "Search artists" at bounding box center [338, 81] width 262 height 14
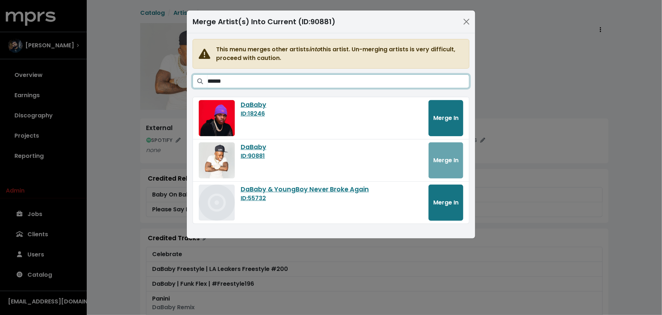
type input "******"
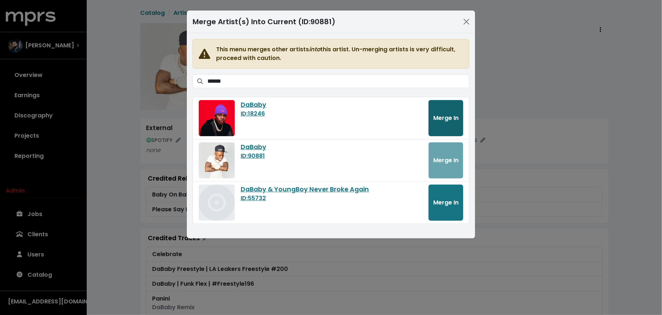
click at [436, 124] on button "Merge In" at bounding box center [446, 118] width 35 height 36
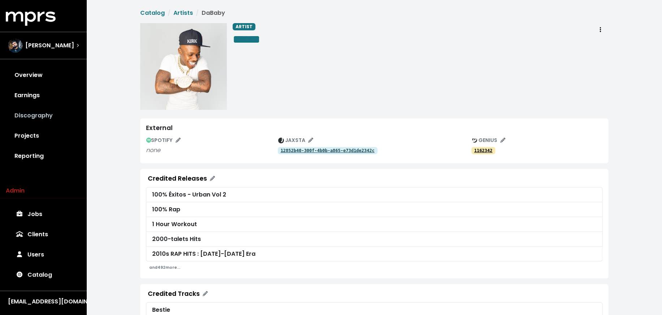
click at [52, 117] on link "Discography" at bounding box center [43, 116] width 75 height 20
